Goal: Task Accomplishment & Management: Manage account settings

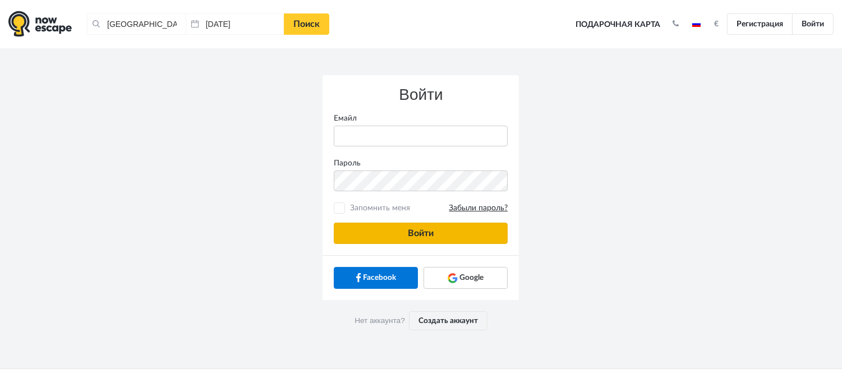
type input "anatoly@imaginaris.ee"
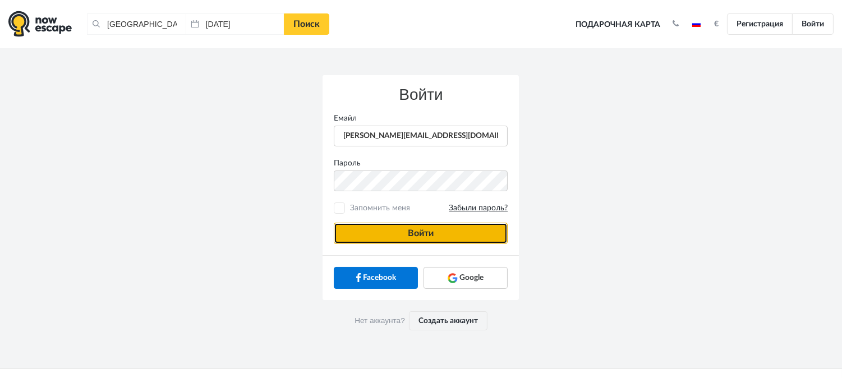
click at [425, 223] on button "Войти" at bounding box center [421, 233] width 174 height 21
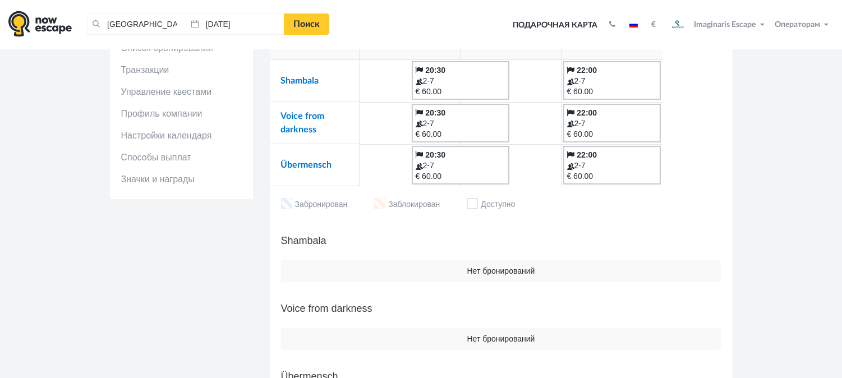
scroll to position [18, 0]
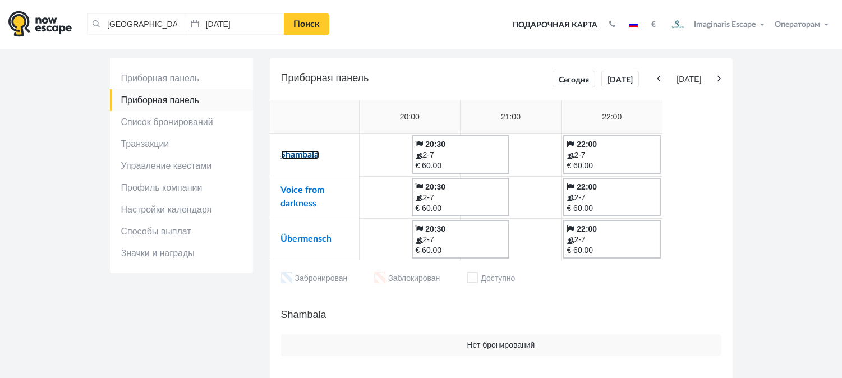
click at [289, 153] on link "Shambala" at bounding box center [300, 154] width 38 height 9
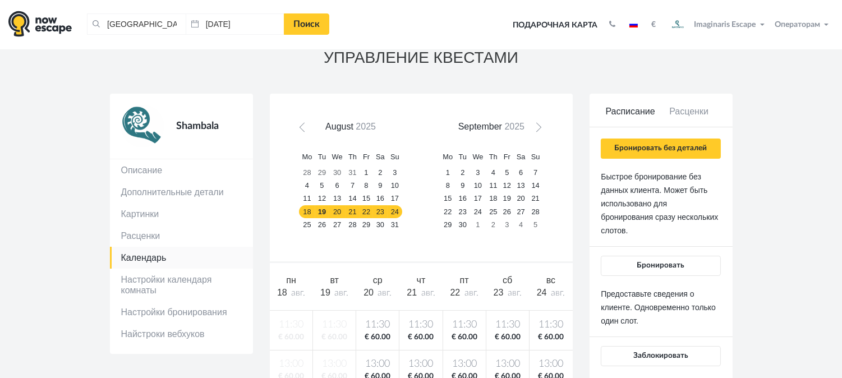
scroll to position [17, 0]
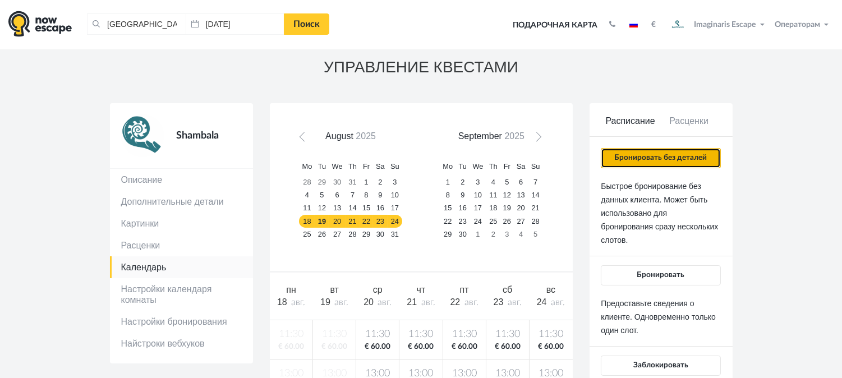
click at [678, 156] on button "Бронировать без деталей" at bounding box center [660, 158] width 119 height 20
